Goal: Transaction & Acquisition: Purchase product/service

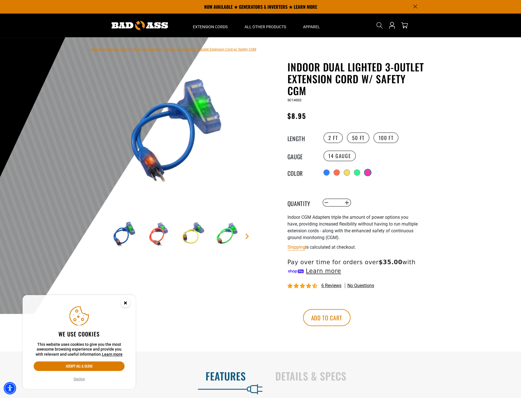
click at [367, 172] on div at bounding box center [368, 173] width 6 height 6
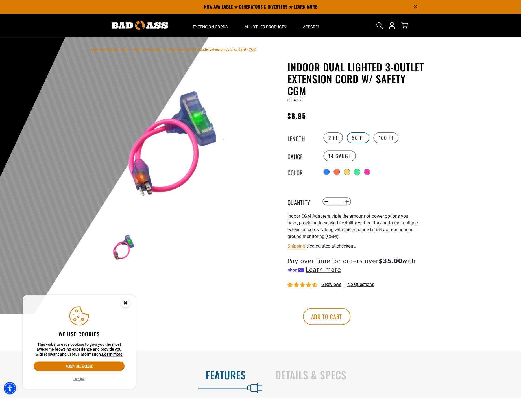
click at [358, 139] on label "50 FT" at bounding box center [357, 137] width 23 height 11
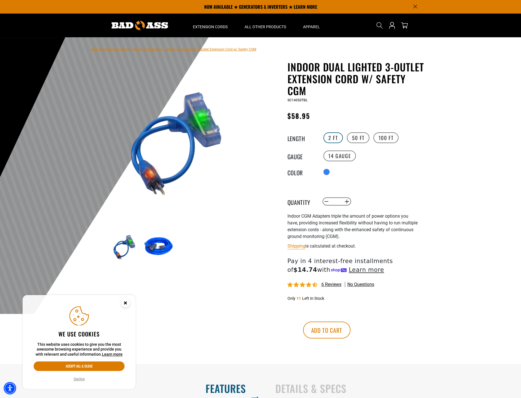
click at [334, 138] on label "2 FT" at bounding box center [332, 137] width 19 height 11
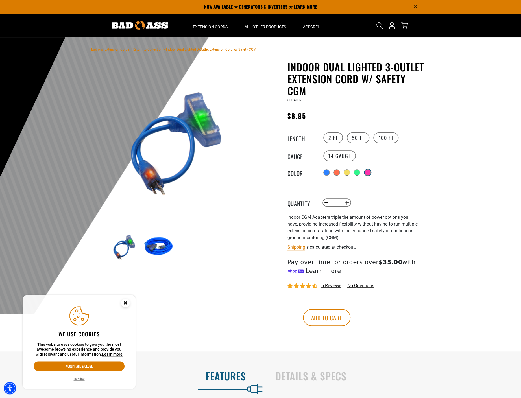
click at [369, 171] on div at bounding box center [368, 173] width 6 height 6
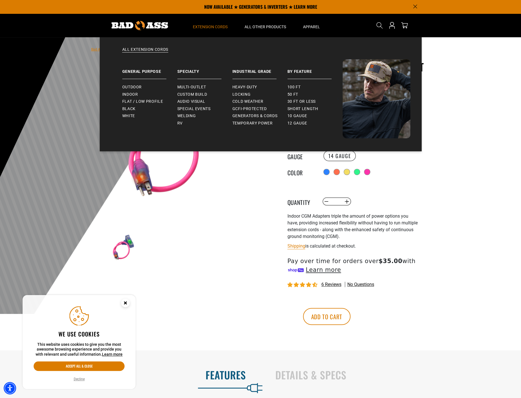
click at [215, 27] on span "Extension Cords" at bounding box center [210, 26] width 35 height 5
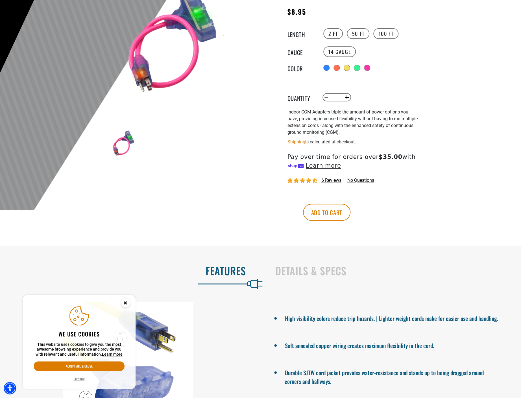
scroll to position [226, 0]
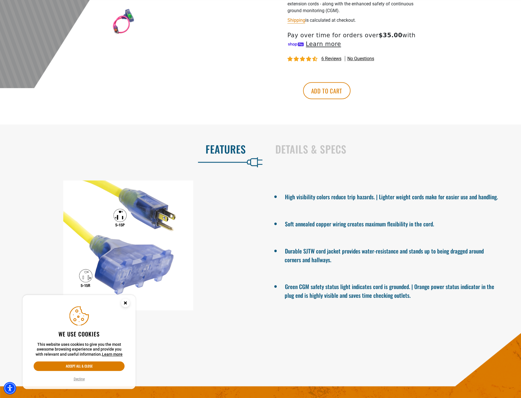
click at [125, 302] on icon "Close this option" at bounding box center [125, 303] width 2 height 2
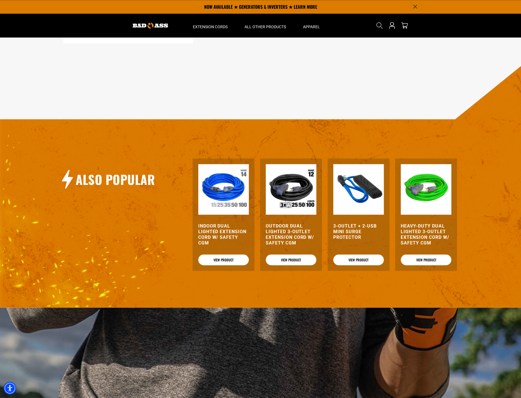
scroll to position [0, 0]
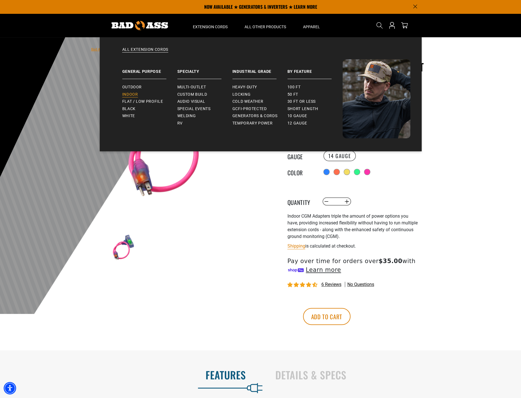
click at [135, 94] on span "Indoor" at bounding box center [130, 94] width 16 height 5
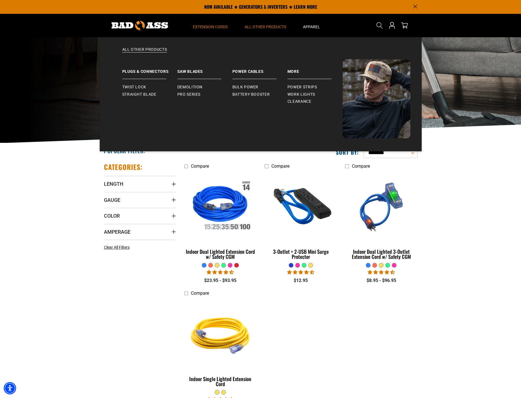
click at [258, 29] on span "All Other Products" at bounding box center [264, 26] width 41 height 5
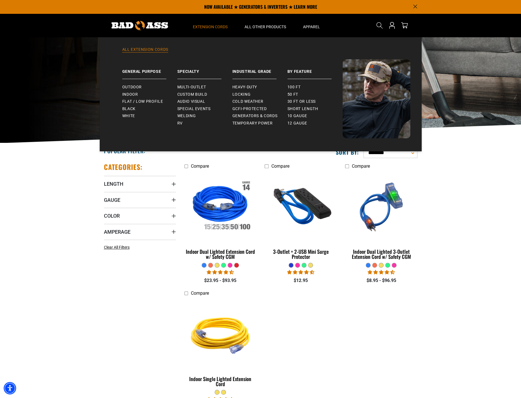
click at [150, 48] on link "All Extension Cords" at bounding box center [260, 53] width 299 height 12
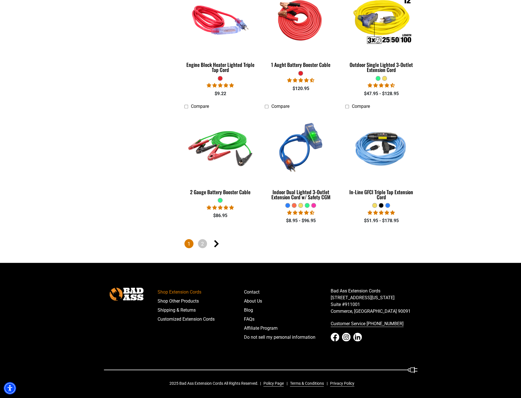
scroll to position [1227, 0]
click at [204, 244] on link "2" at bounding box center [202, 243] width 9 height 9
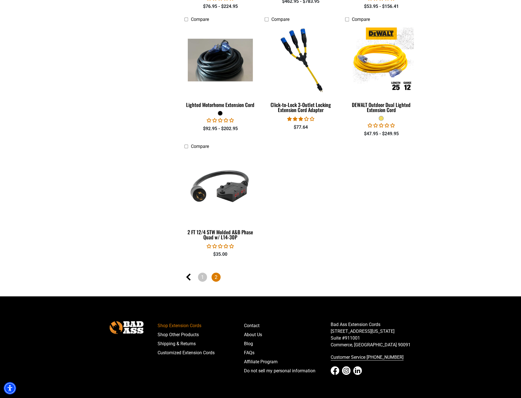
scroll to position [790, 0]
